Goal: Transaction & Acquisition: Download file/media

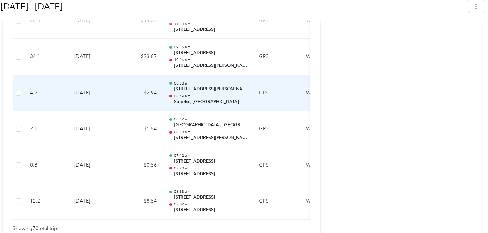
scroll to position [2656, 0]
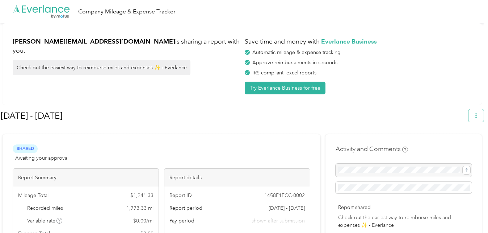
click at [484, 116] on button "button" at bounding box center [476, 115] width 15 height 13
click at [459, 146] on span "Download" at bounding box center [460, 150] width 24 height 8
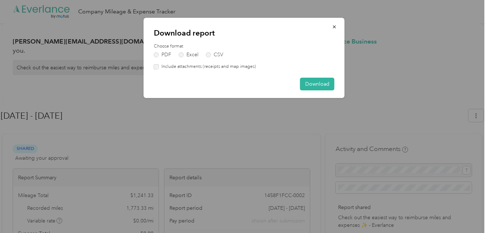
click at [158, 69] on div "Include attachments (receipts and map images)" at bounding box center [244, 66] width 181 height 7
click at [182, 55] on label "Excel" at bounding box center [189, 54] width 20 height 5
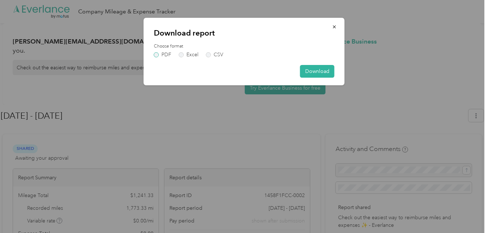
click at [157, 55] on label "PDF" at bounding box center [162, 54] width 17 height 5
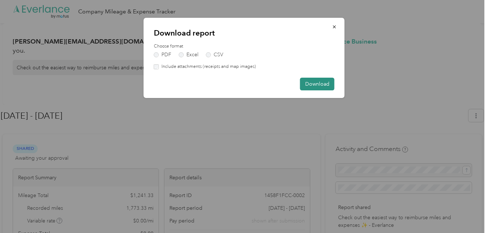
click at [308, 83] on button "Download" at bounding box center [317, 84] width 34 height 13
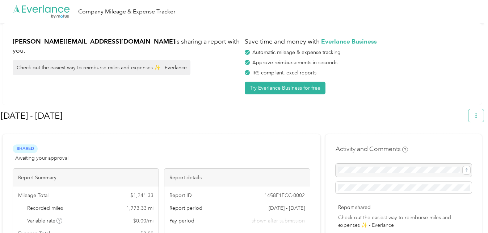
click at [477, 116] on button "button" at bounding box center [476, 115] width 15 height 13
click at [462, 146] on span "Download" at bounding box center [460, 150] width 24 height 8
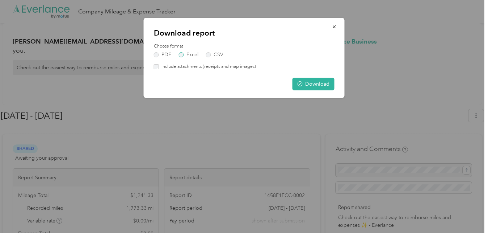
click at [183, 55] on label "Excel" at bounding box center [189, 54] width 20 height 5
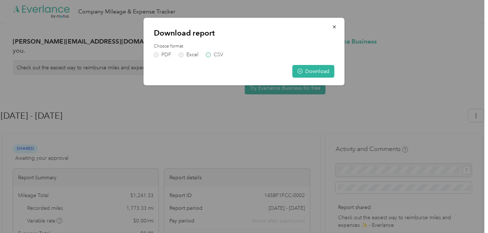
click at [211, 56] on label "CSV" at bounding box center [214, 54] width 17 height 5
click at [179, 51] on div "Choose format PDF Excel CSV" at bounding box center [244, 50] width 181 height 14
click at [182, 54] on label "Excel" at bounding box center [189, 54] width 20 height 5
click at [318, 74] on button "Download" at bounding box center [314, 71] width 42 height 13
